Goal: Transaction & Acquisition: Register for event/course

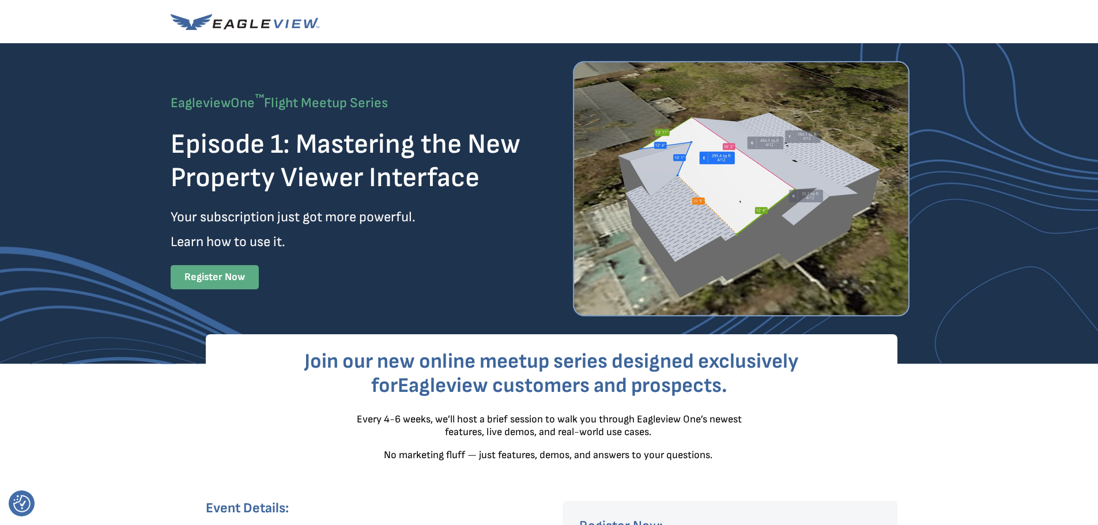
click at [239, 278] on strong "Register Now" at bounding box center [214, 277] width 60 height 12
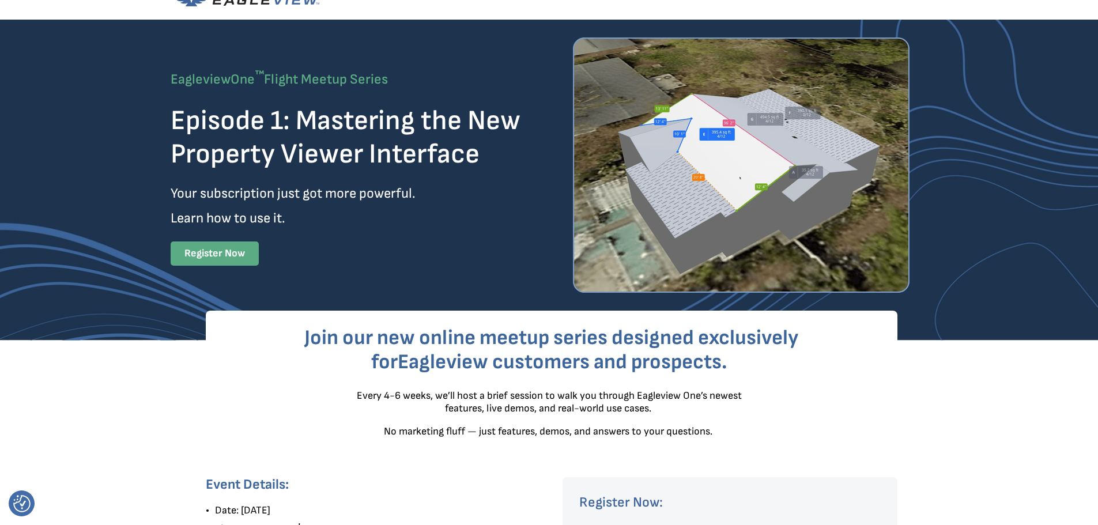
scroll to position [369, 0]
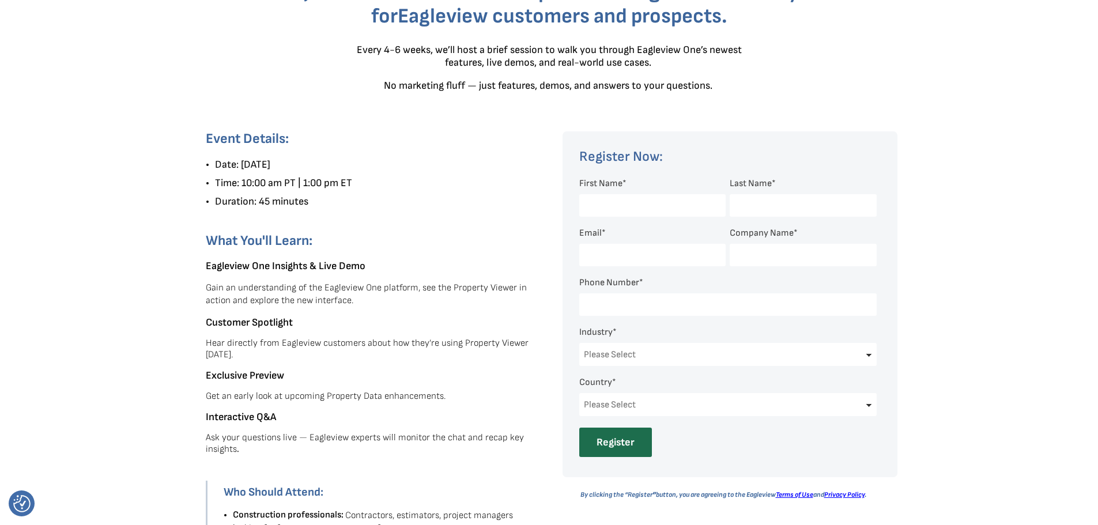
click at [633, 208] on input "First Name *" at bounding box center [652, 205] width 146 height 22
type input "[PERSON_NAME]"
type input "Bentivogli"
type input "[EMAIL_ADDRESS][DOMAIN_NAME]"
type input "People's Trust Insurance"
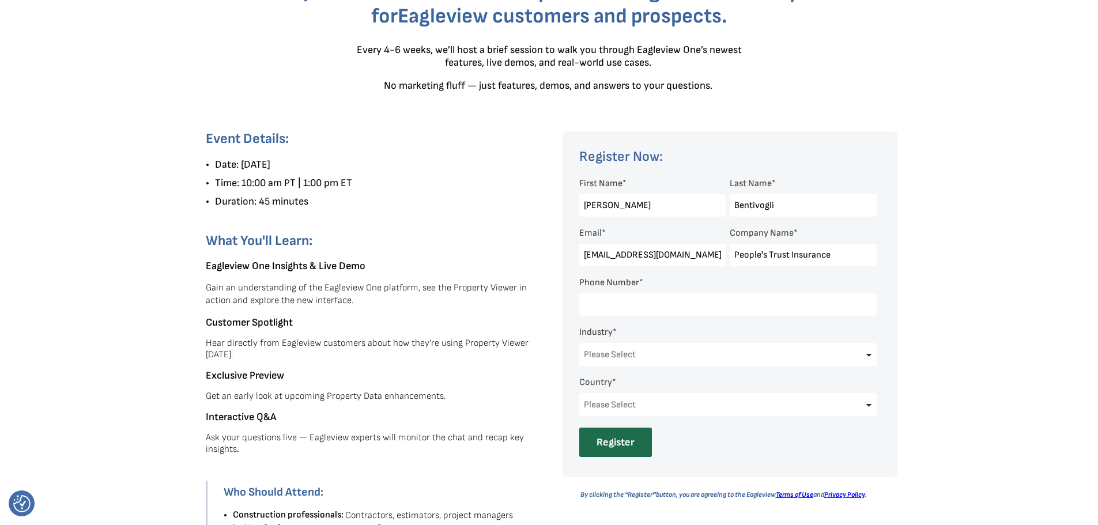
type input "13059261174"
select select "[GEOGRAPHIC_DATA]"
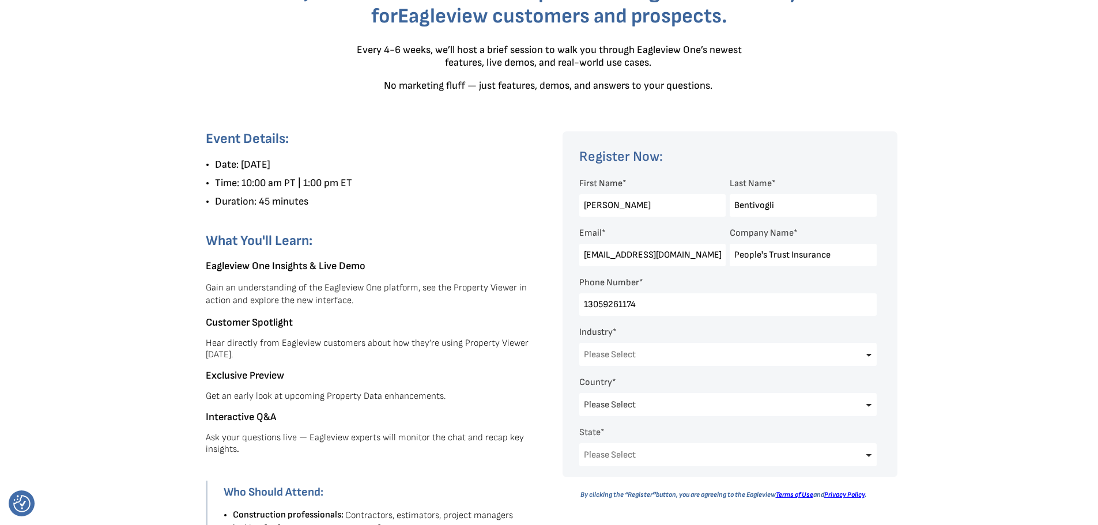
select select "[US_STATE]"
drag, startPoint x: 648, startPoint y: 307, endPoint x: 551, endPoint y: 314, distance: 96.5
click at [551, 314] on div "EagleView’s oblique and orthogonal imagery integrates with Esri ArcGIS Solution…" at bounding box center [549, 293] width 1098 height 1325
type input "561-6091000"
drag, startPoint x: 633, startPoint y: 347, endPoint x: 635, endPoint y: 358, distance: 11.1
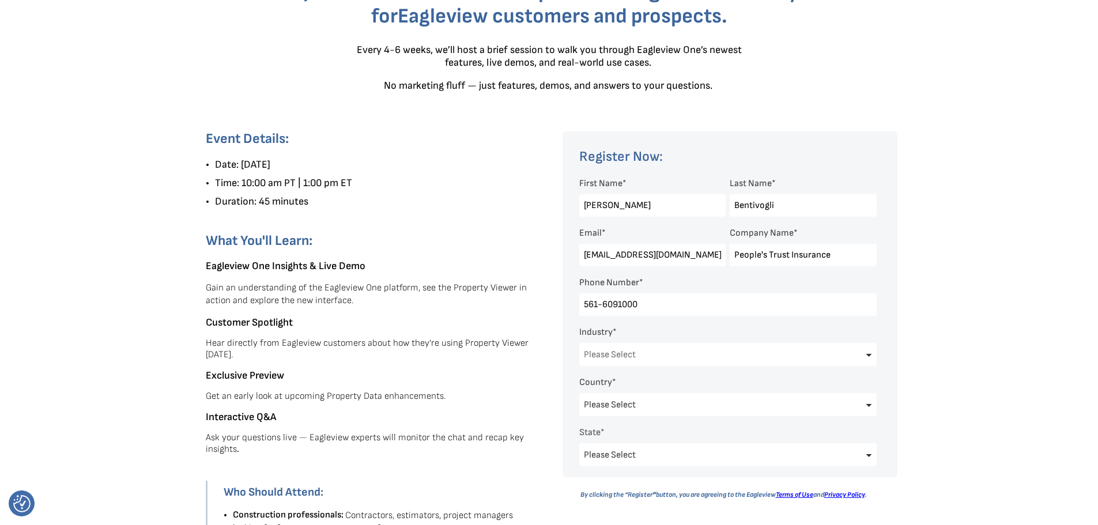
click at [633, 357] on select "Please Select Architects & Engineering Construction Electric/Gas Utilities Gove…" at bounding box center [727, 354] width 297 height 23
select select "Insurance"
click at [579, 343] on select "Please Select Architects & Engineering Construction Electric/Gas Utilities Gove…" at bounding box center [727, 354] width 297 height 23
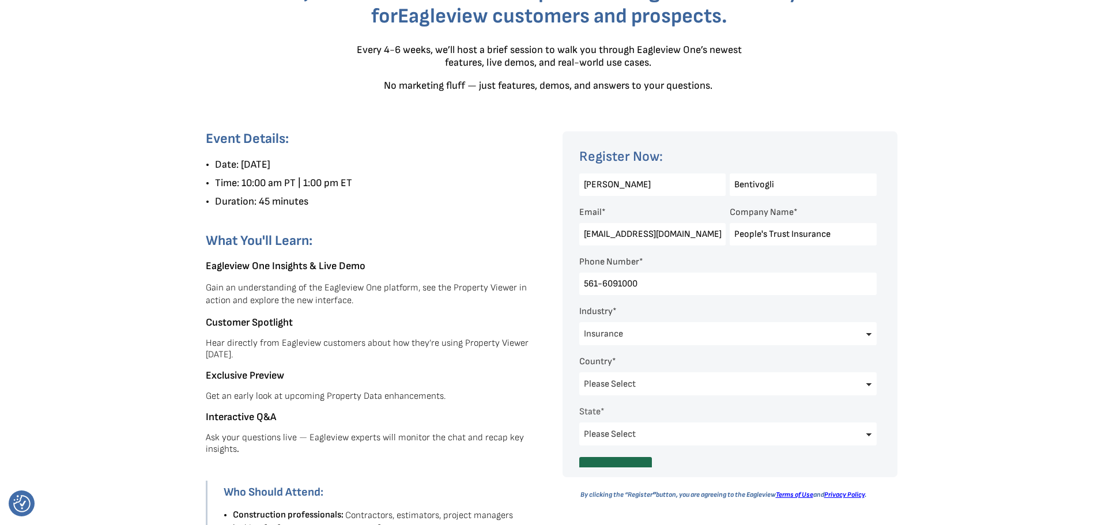
scroll to position [40, 0]
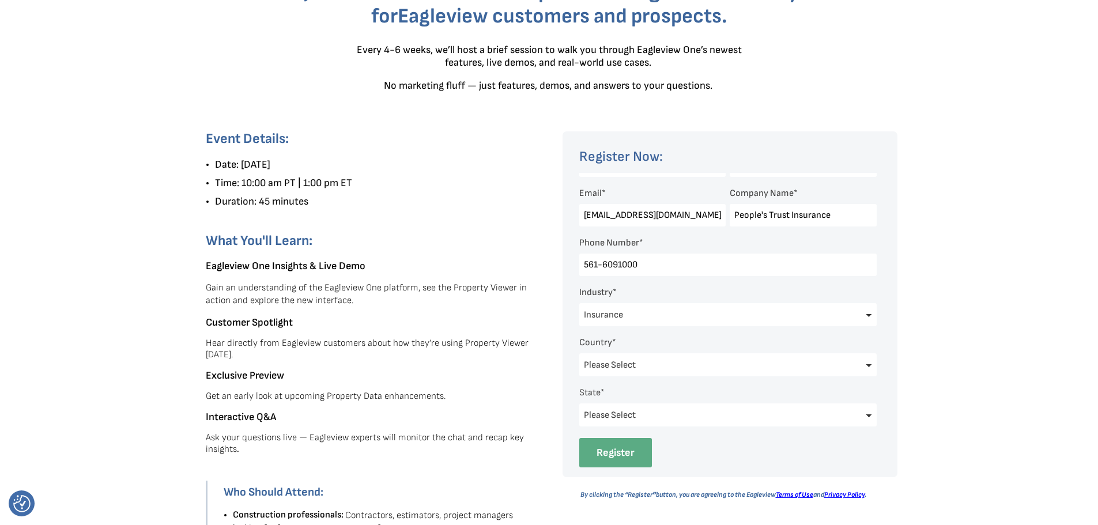
click at [604, 442] on input "Register" at bounding box center [615, 452] width 73 height 29
